Goal: Task Accomplishment & Management: Complete application form

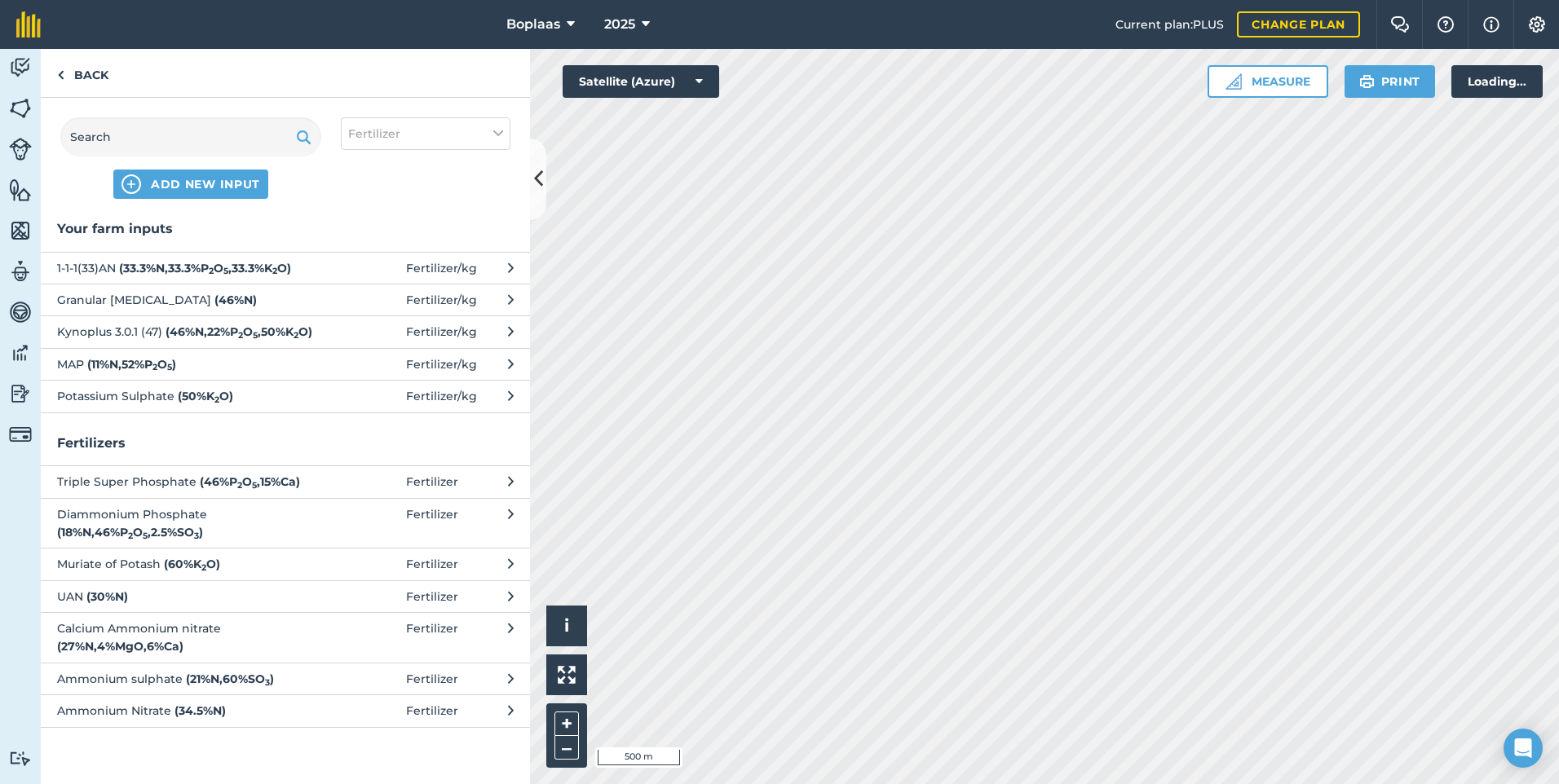
scroll to position [245, 0]
click at [212, 299] on span "Granular [MEDICAL_DATA] ( 46 % N )" at bounding box center [190, 299] width 266 height 18
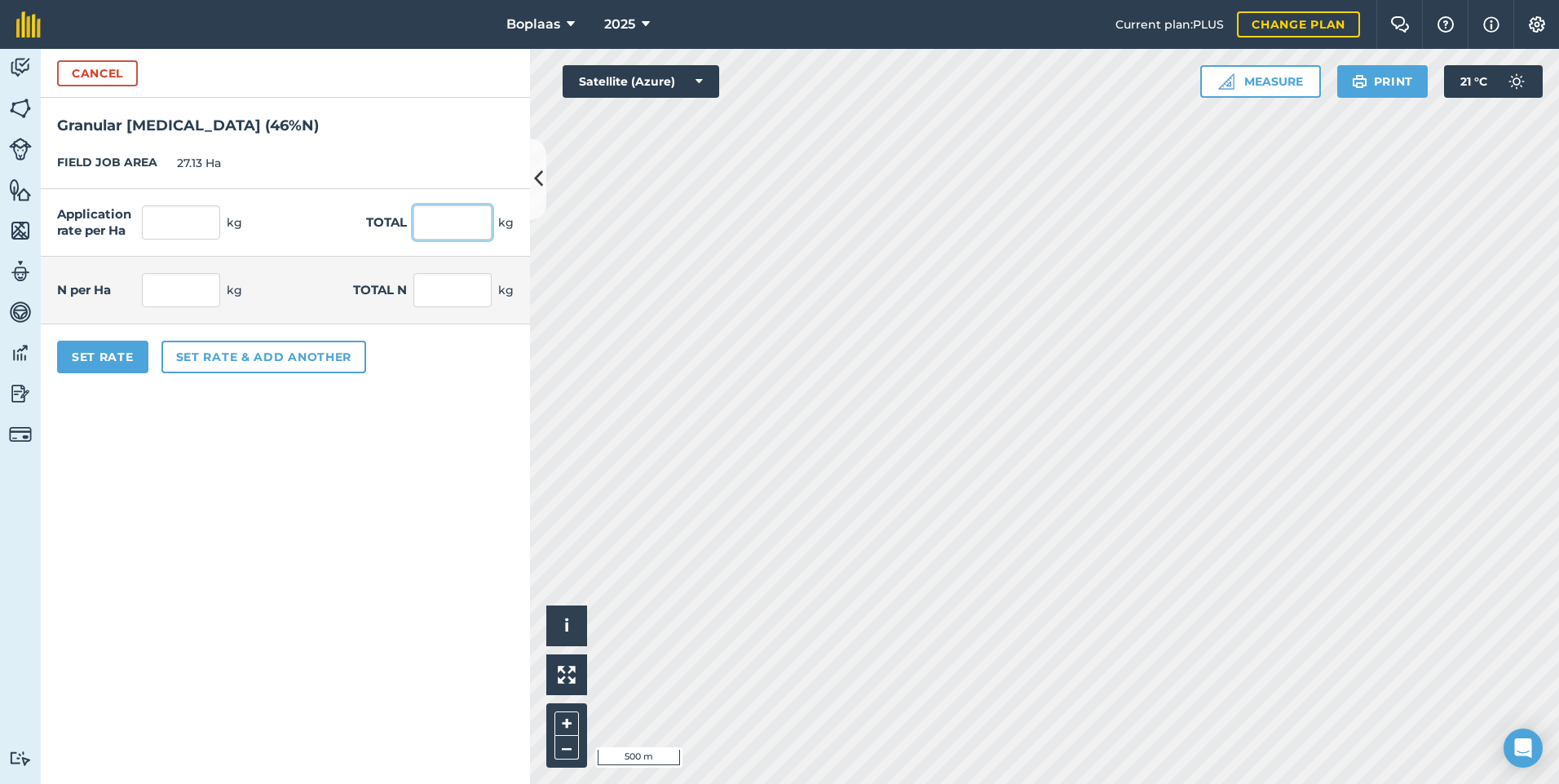
click at [458, 233] on input "text" at bounding box center [452, 222] width 78 height 34
type input "2250"
type input "82.934"
type input "2,250"
type input "38.15"
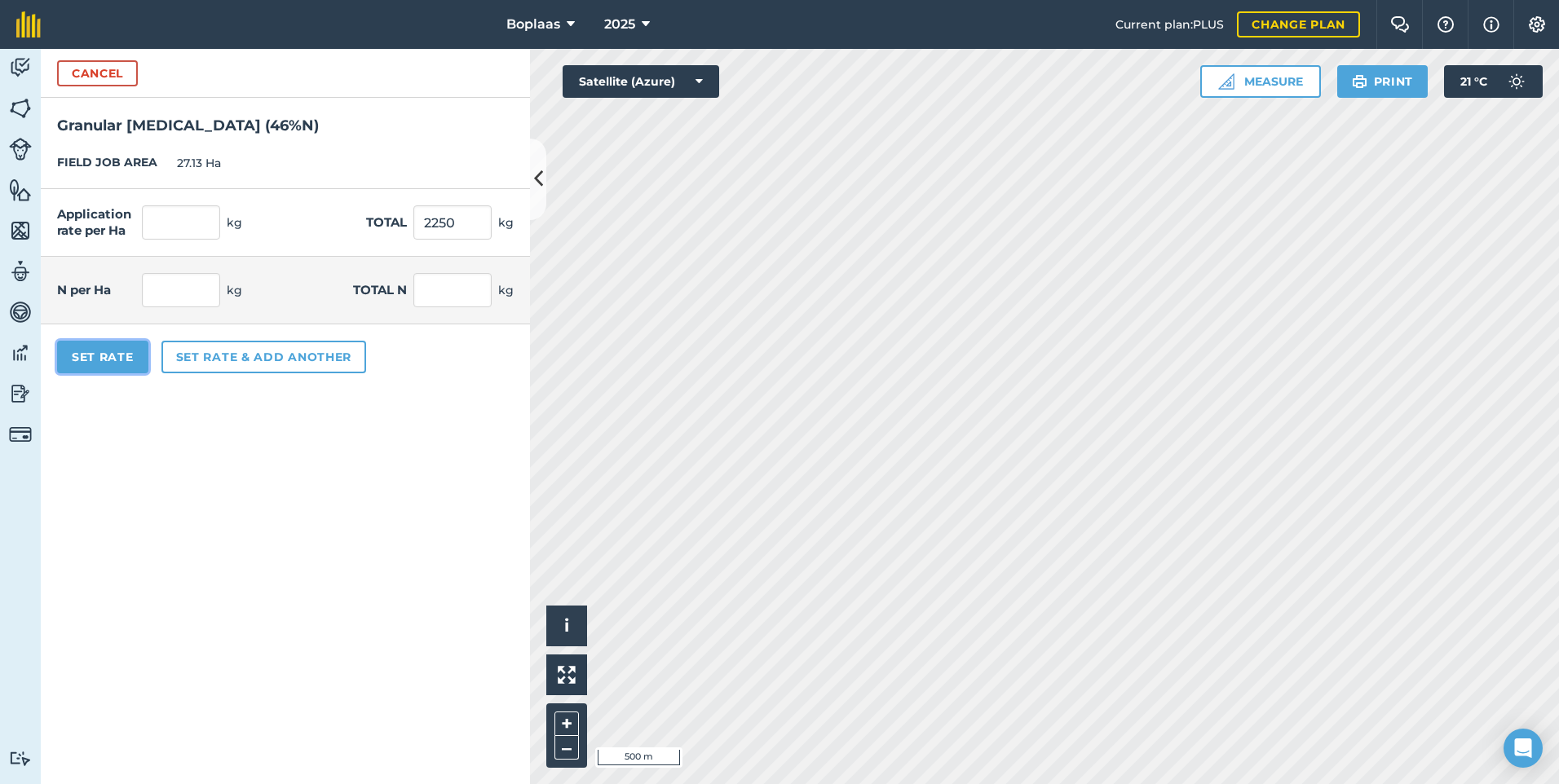
type input "1,035"
click at [61, 344] on button "Set Rate" at bounding box center [103, 357] width 92 height 33
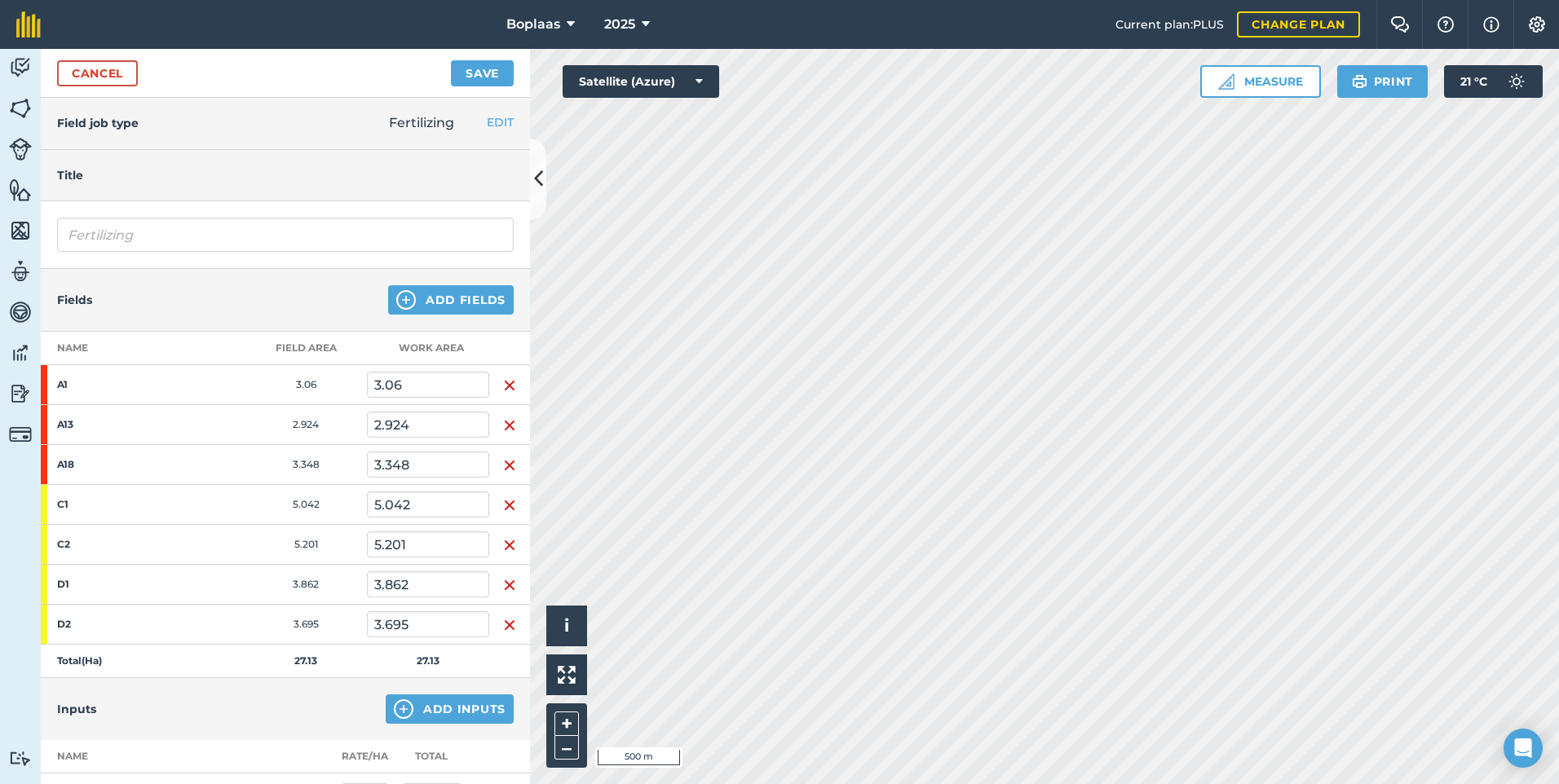
scroll to position [0, 0]
click at [480, 67] on button "Save" at bounding box center [482, 73] width 63 height 26
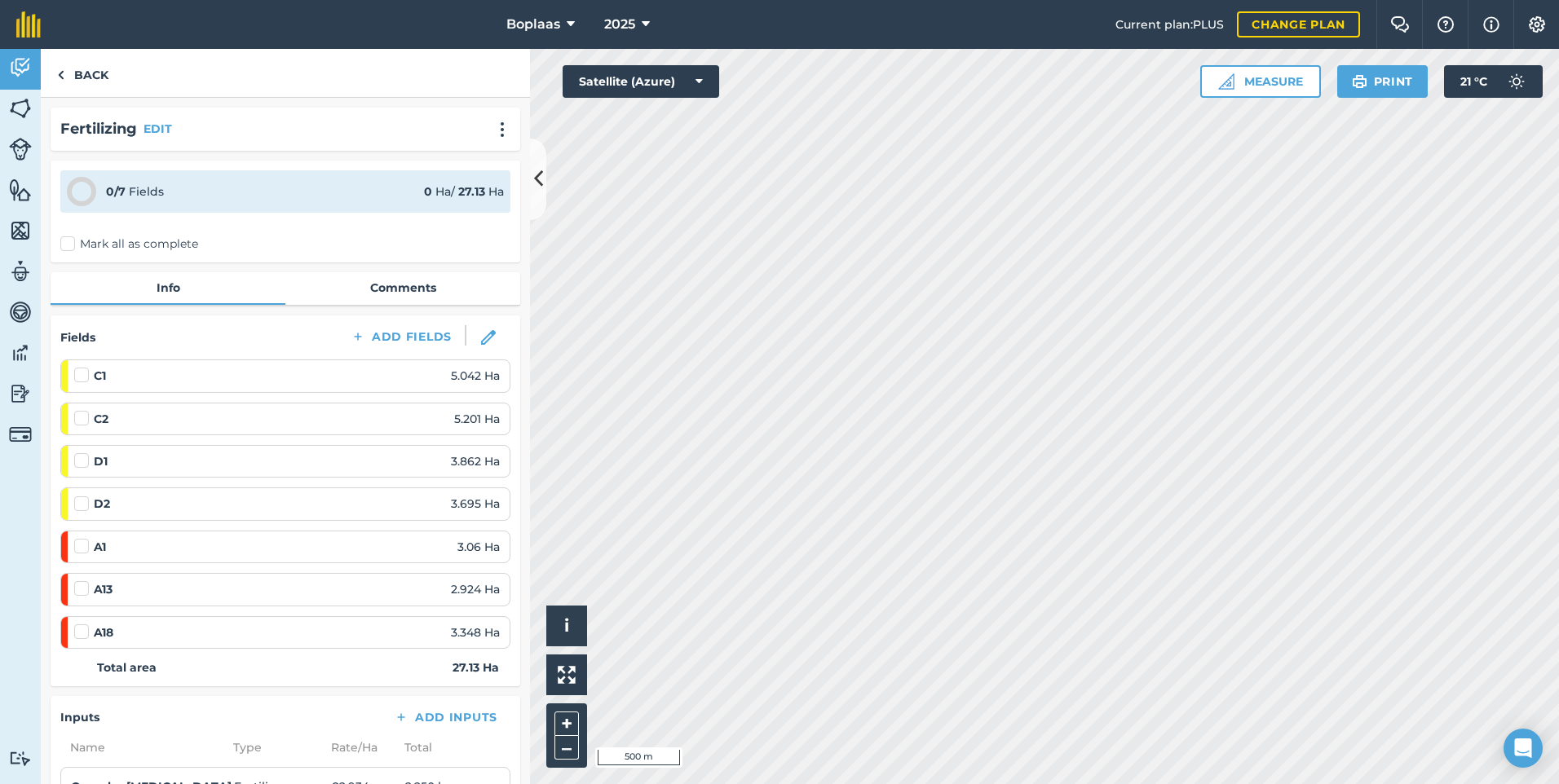
click at [68, 242] on label "Mark all as complete" at bounding box center [129, 244] width 138 height 17
click at [68, 242] on input "Mark all as complete" at bounding box center [66, 240] width 11 height 11
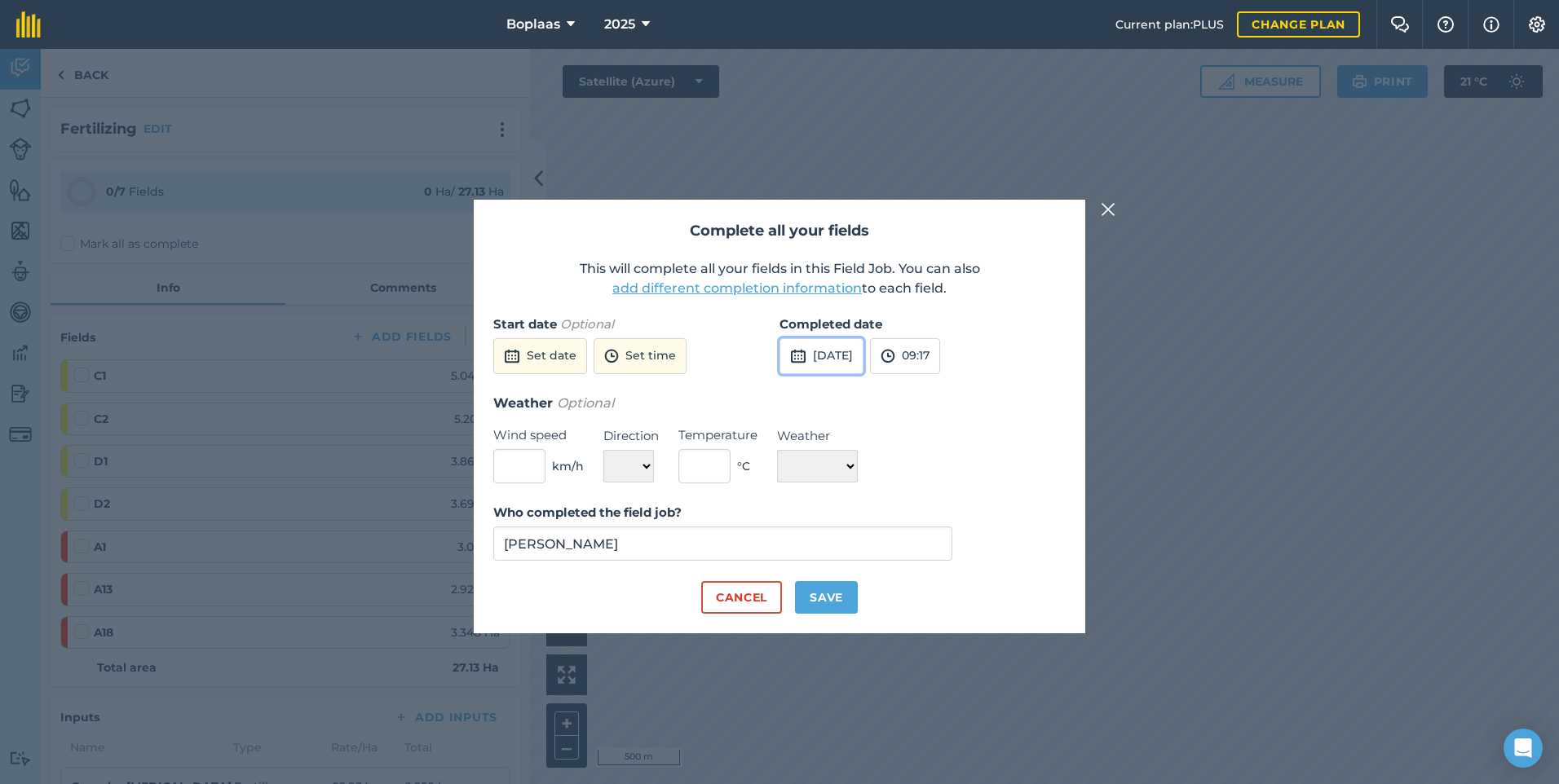
click at [845, 357] on button "[DATE]" at bounding box center [821, 356] width 84 height 36
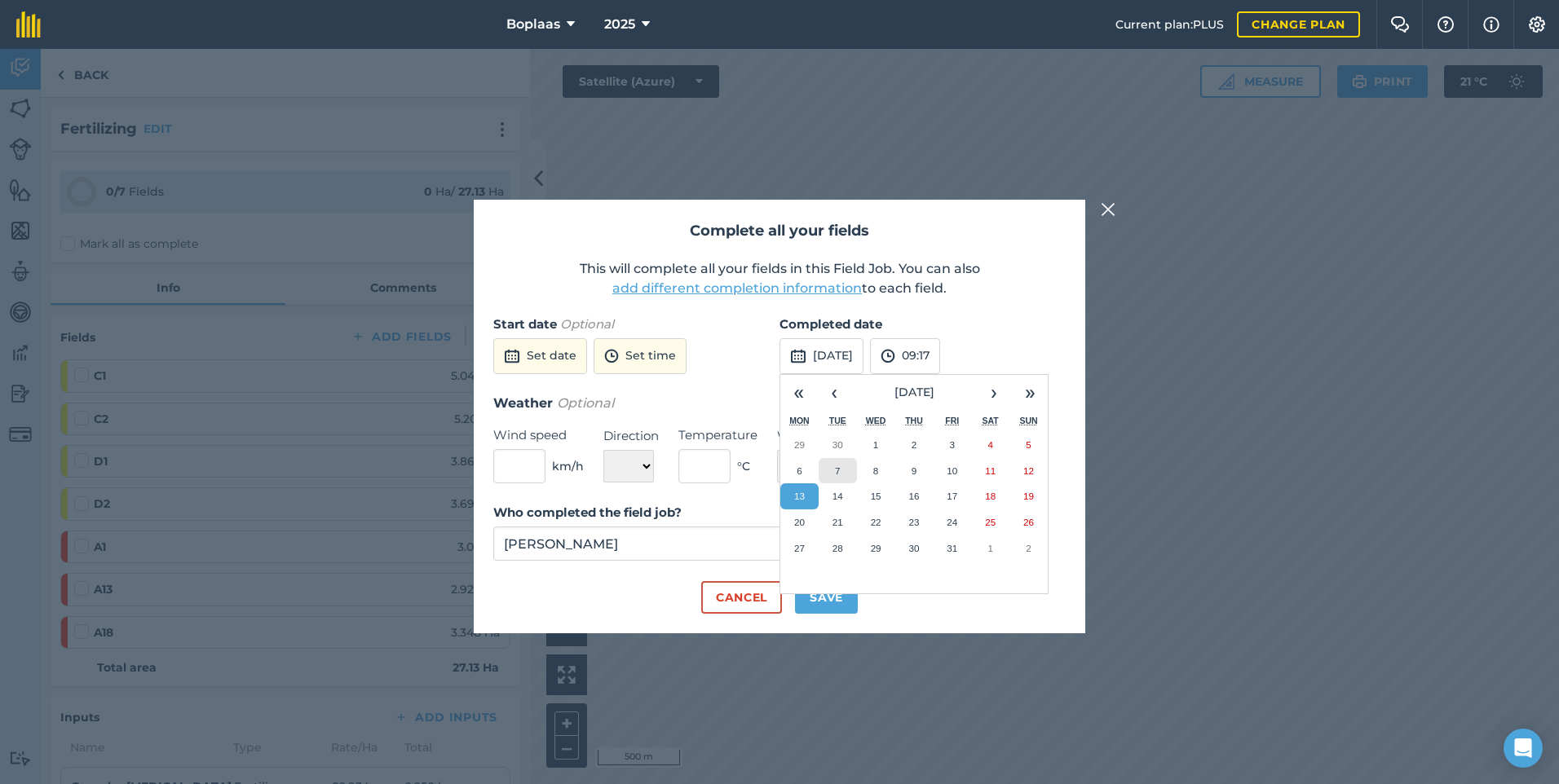
click at [834, 465] on button "7" at bounding box center [838, 471] width 39 height 26
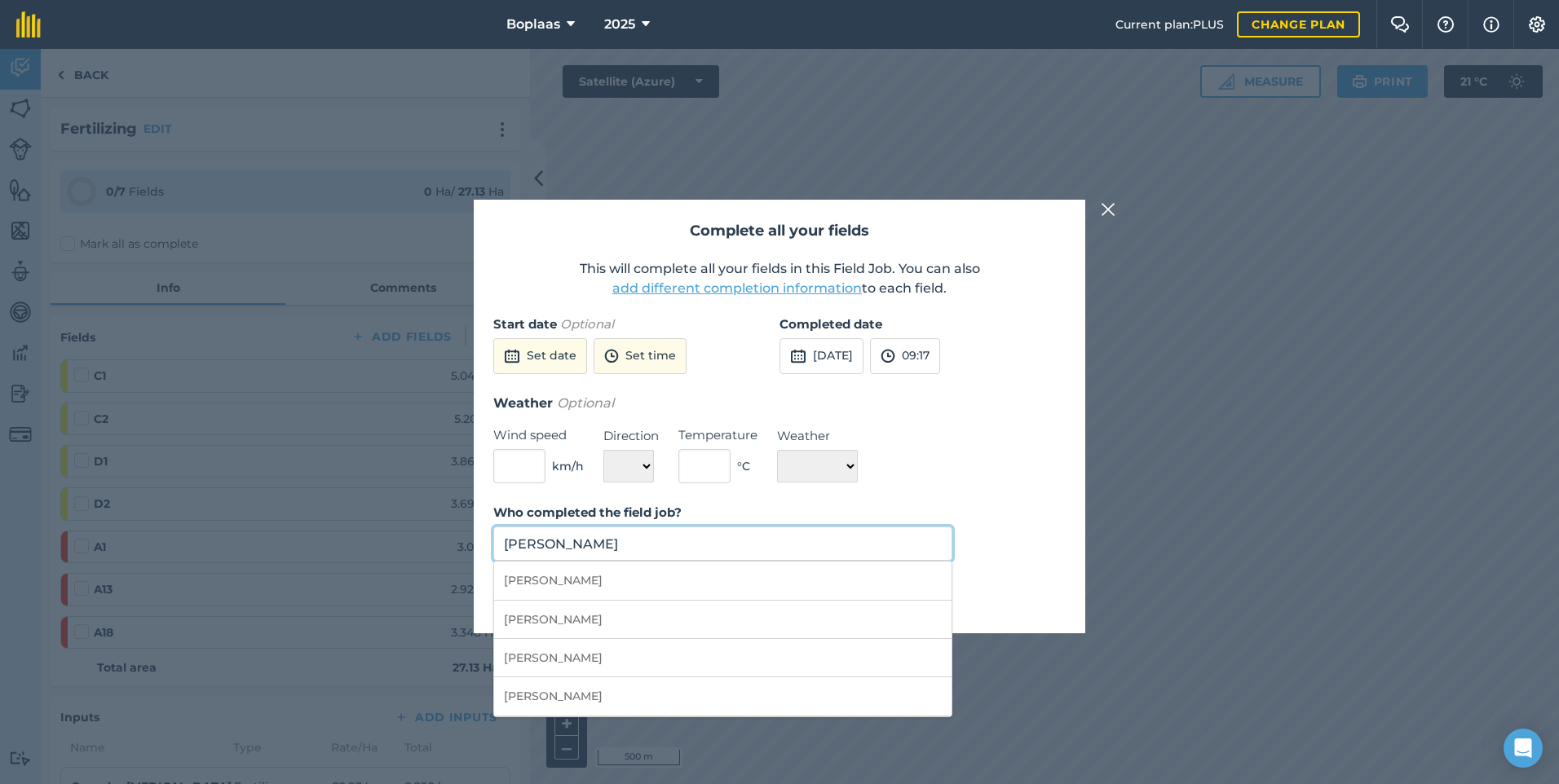
click at [673, 547] on input "[PERSON_NAME]" at bounding box center [723, 544] width 459 height 34
click at [1035, 465] on div "Weather Optional Wind speed km/h Direction N NE E SE S SW W NW Temperature ° C …" at bounding box center [779, 439] width 572 height 92
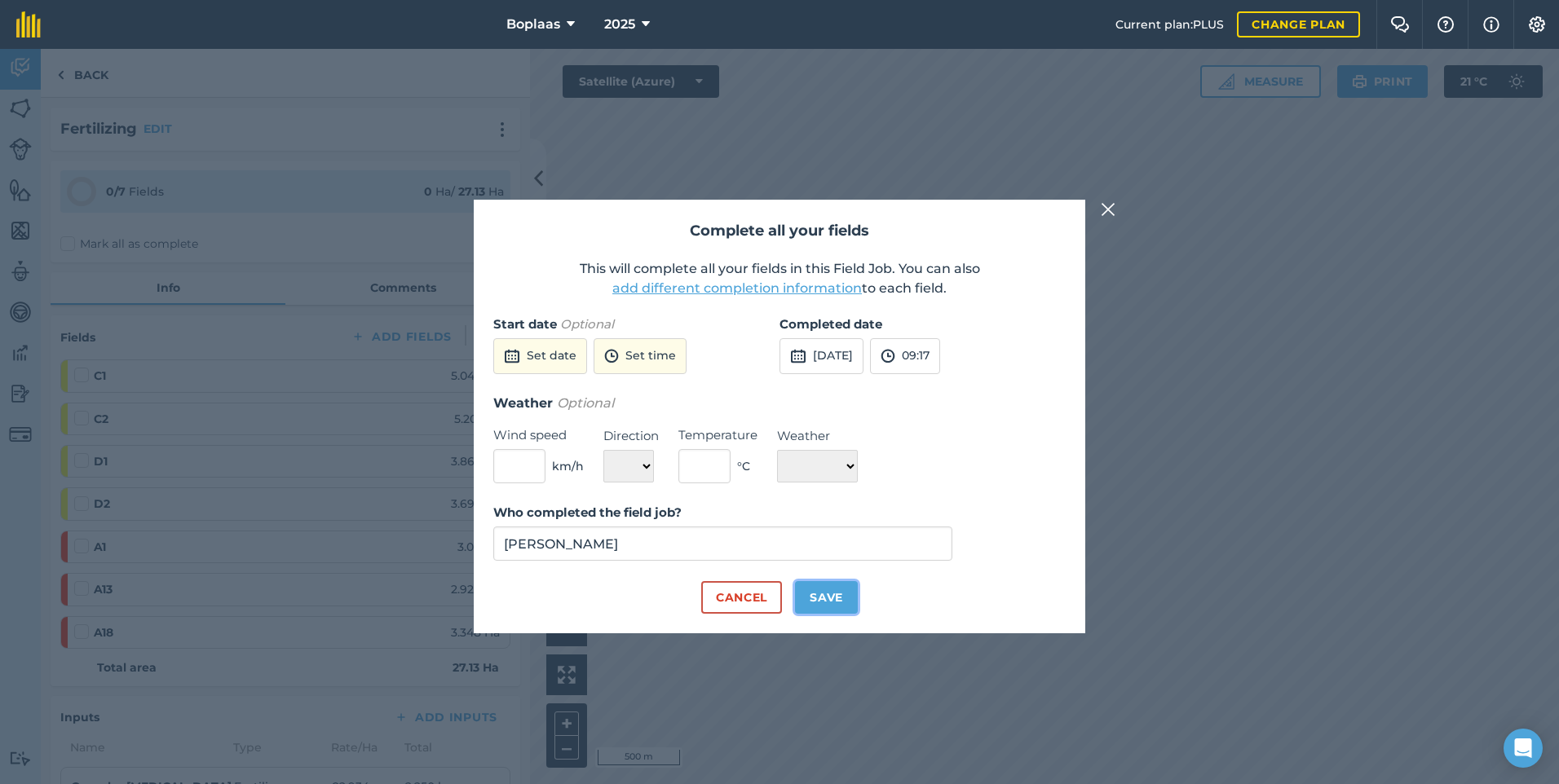
click at [833, 594] on button "Save" at bounding box center [826, 597] width 63 height 33
checkbox input "true"
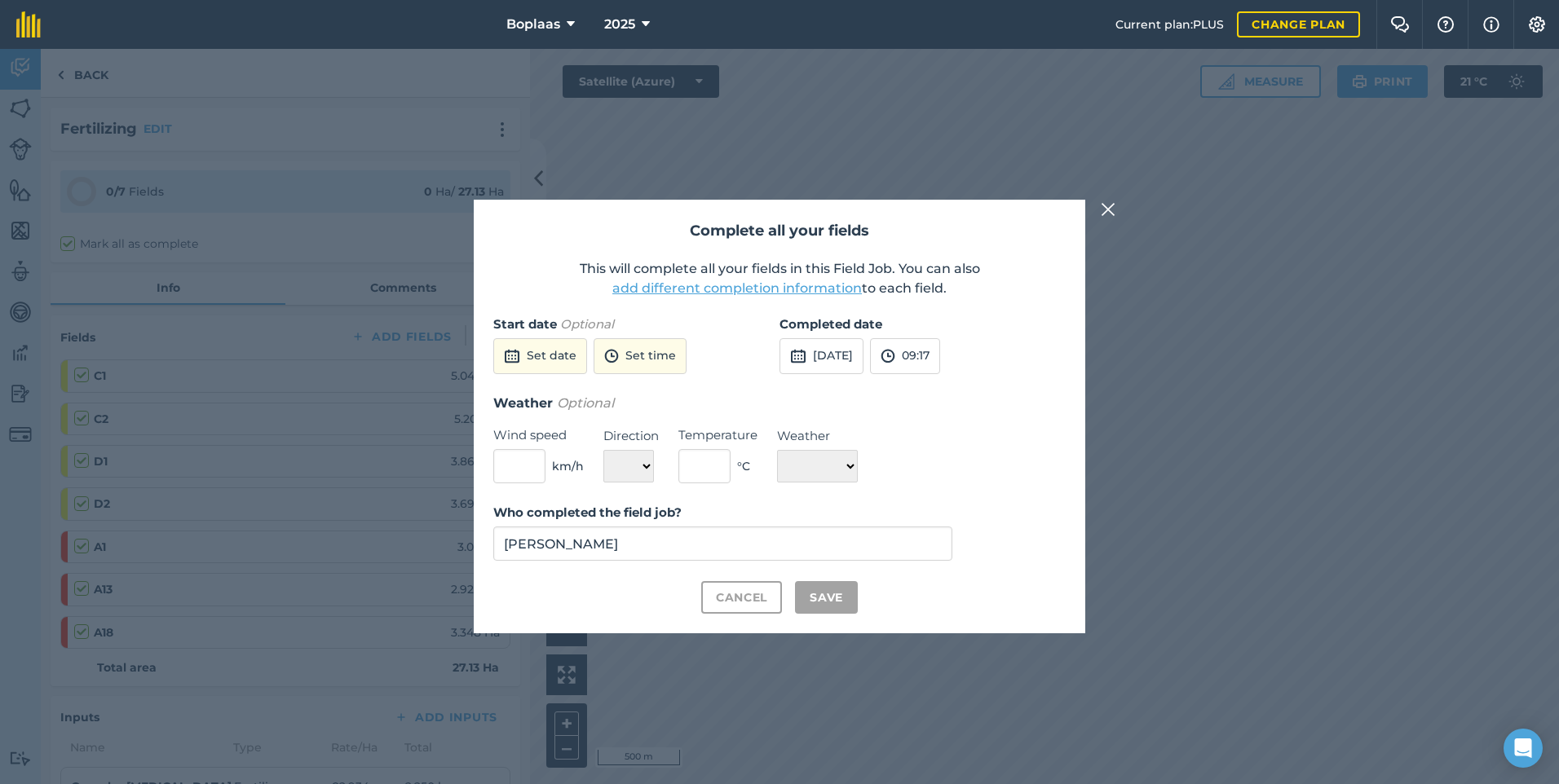
checkbox input "true"
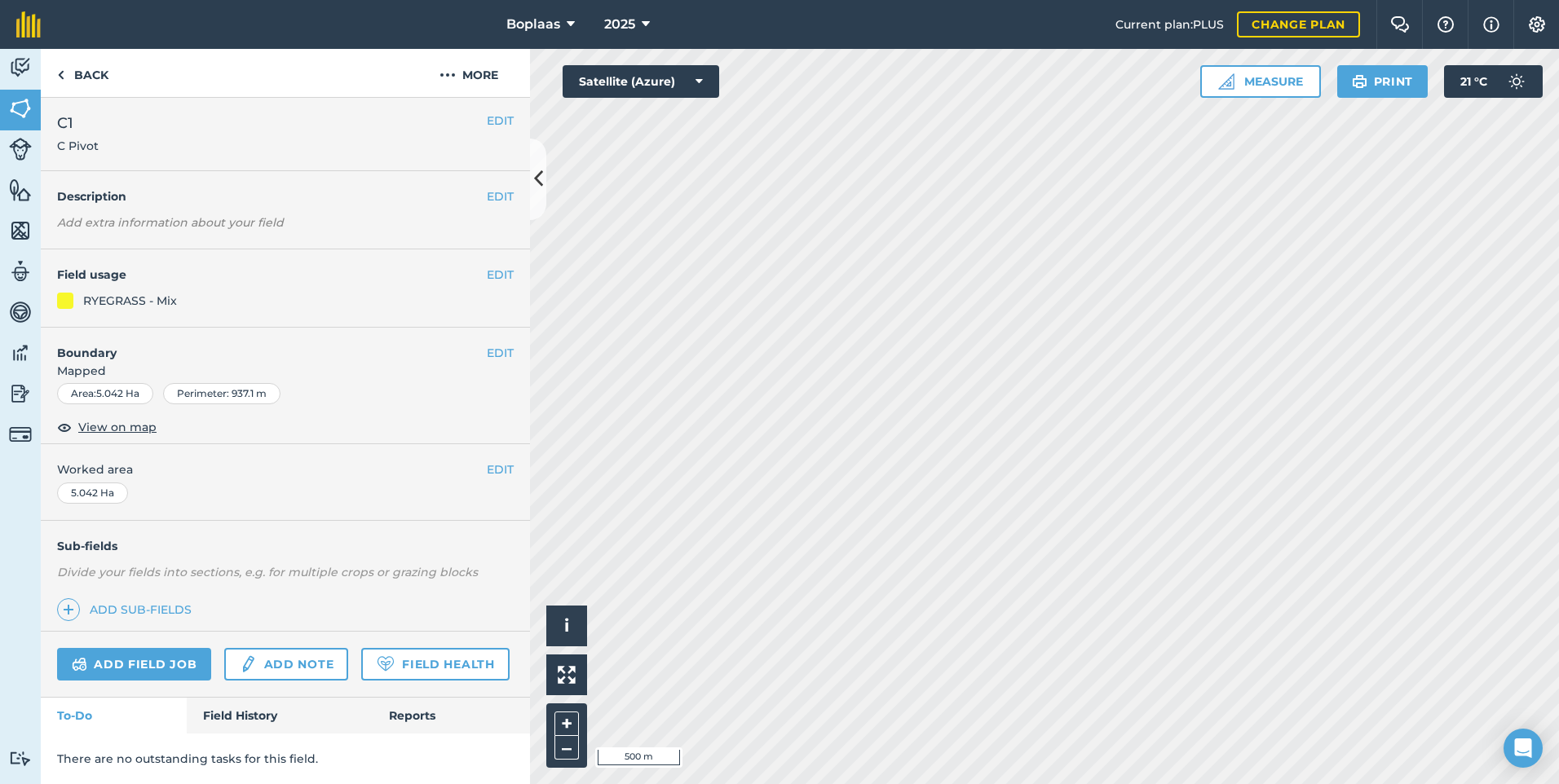
scroll to position [48, 0]
click at [229, 705] on link "Field History" at bounding box center [279, 715] width 185 height 36
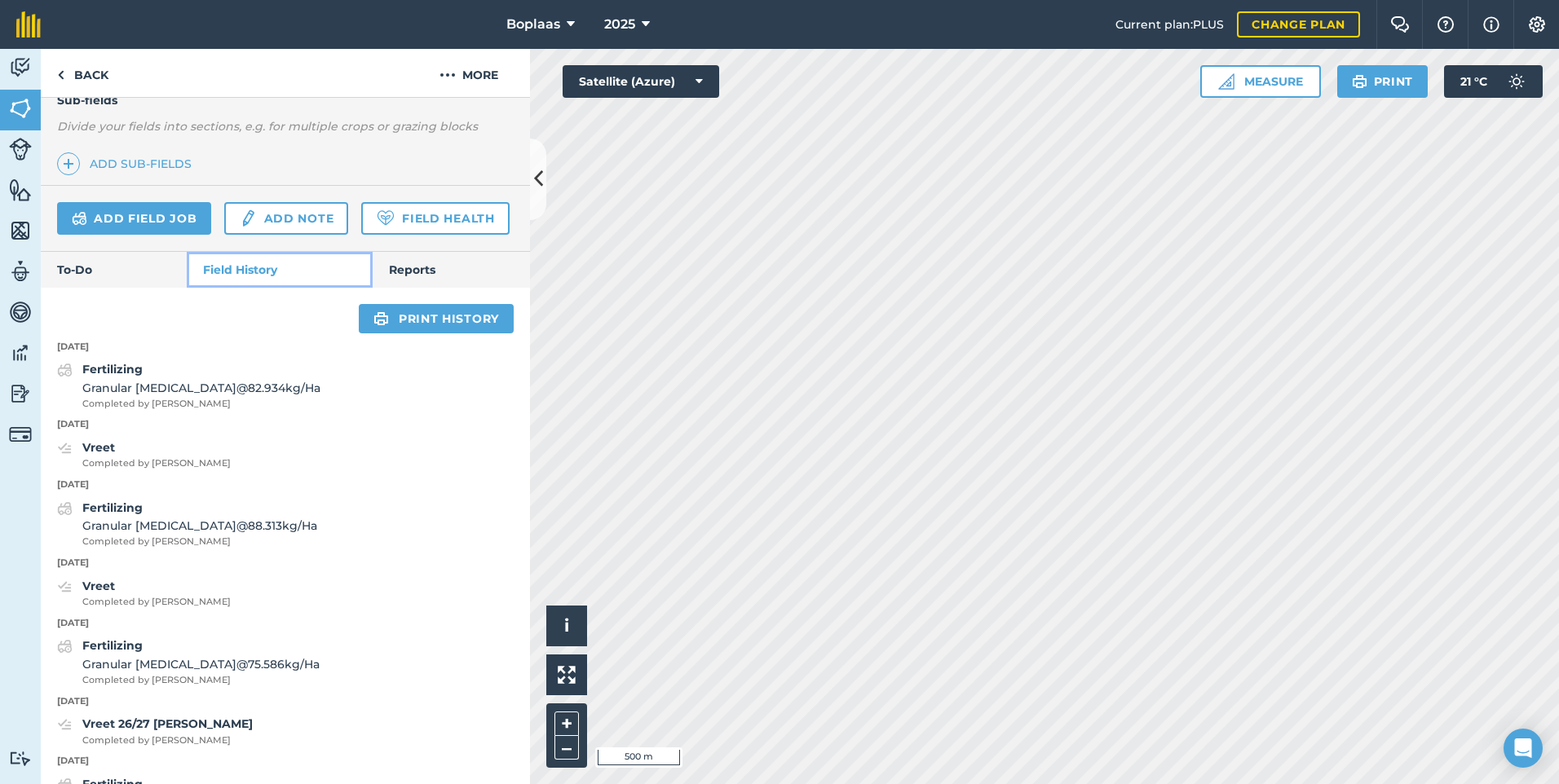
scroll to position [455, 0]
